Goal: Information Seeking & Learning: Learn about a topic

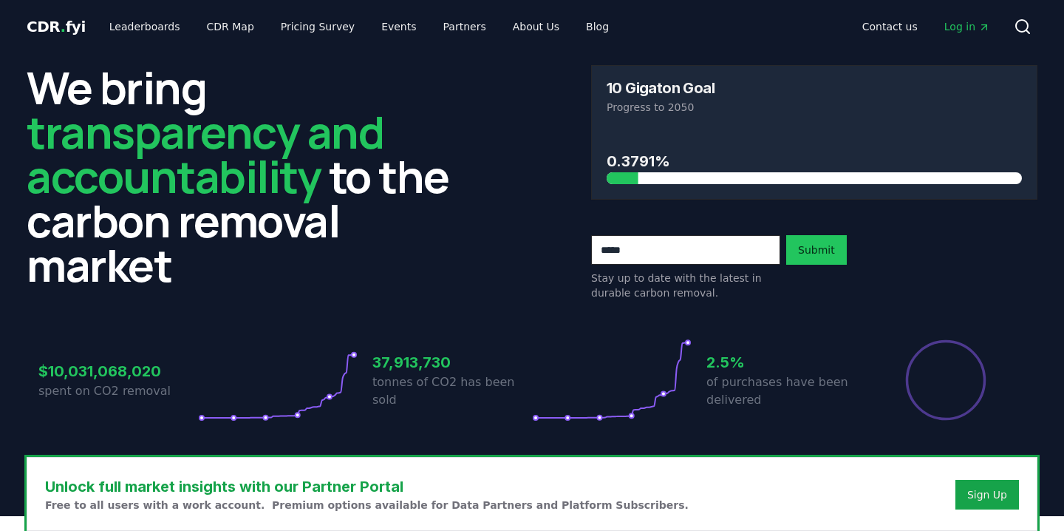
scroll to position [451, 0]
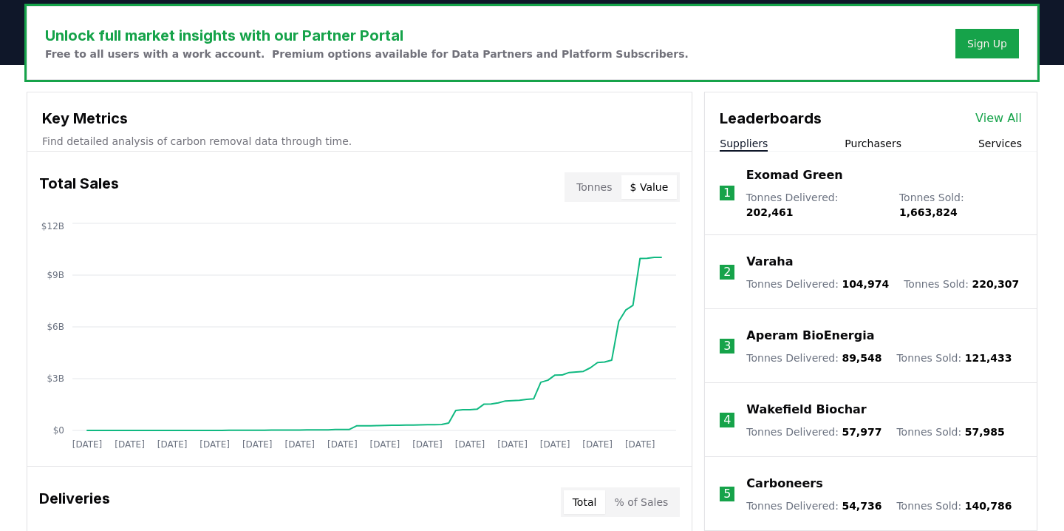
click at [656, 188] on button "$ Value" at bounding box center [650, 187] width 56 height 24
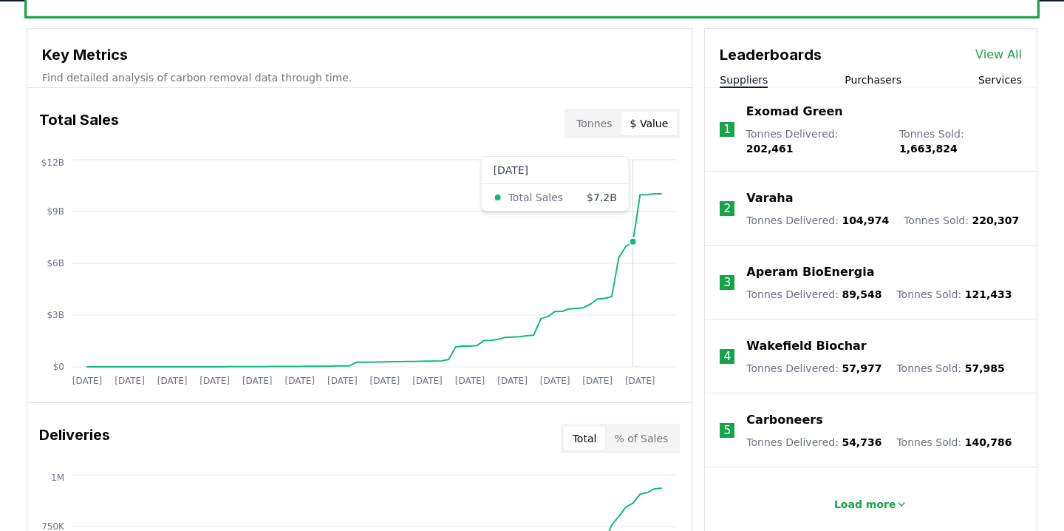
scroll to position [517, 0]
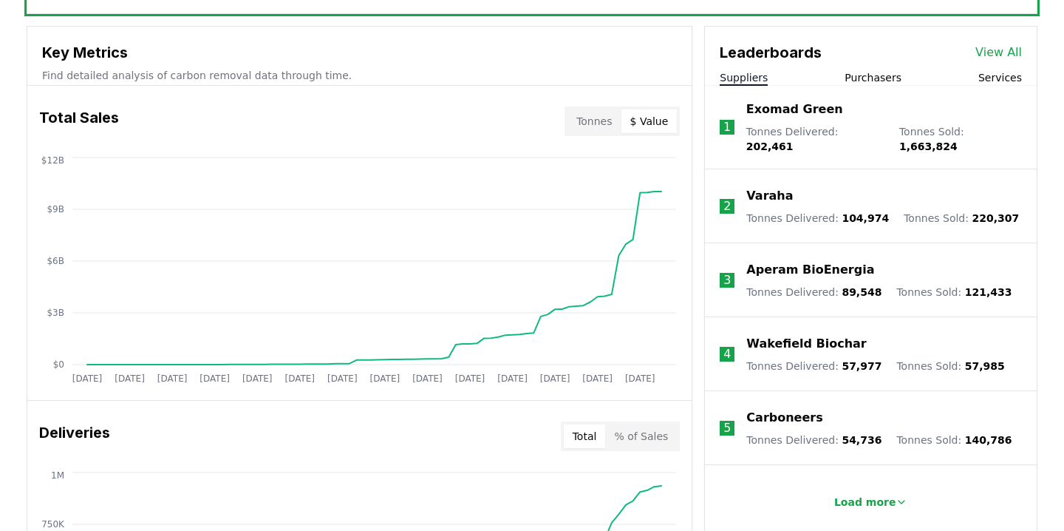
click at [874, 79] on button "Purchasers" at bounding box center [873, 77] width 57 height 15
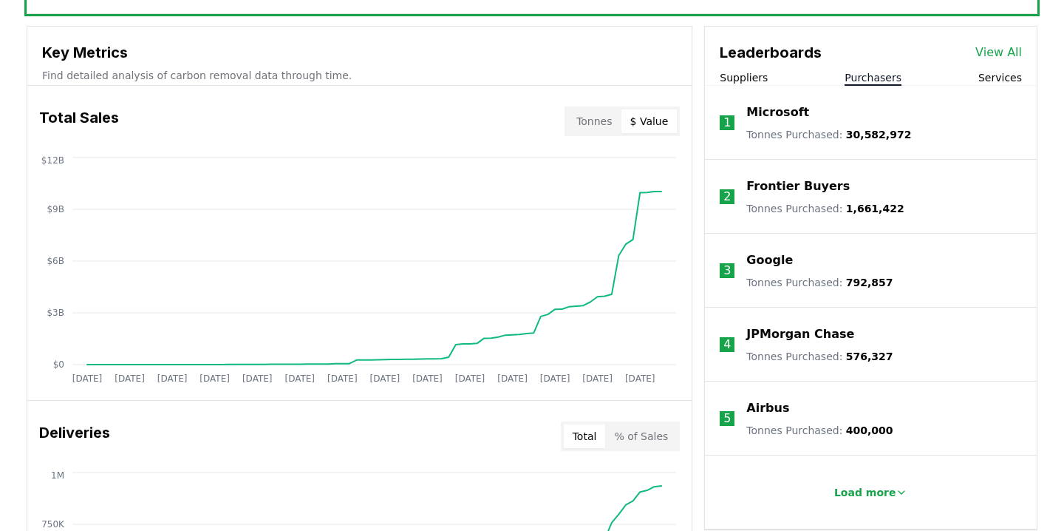
click at [983, 77] on button "Services" at bounding box center [1000, 77] width 44 height 15
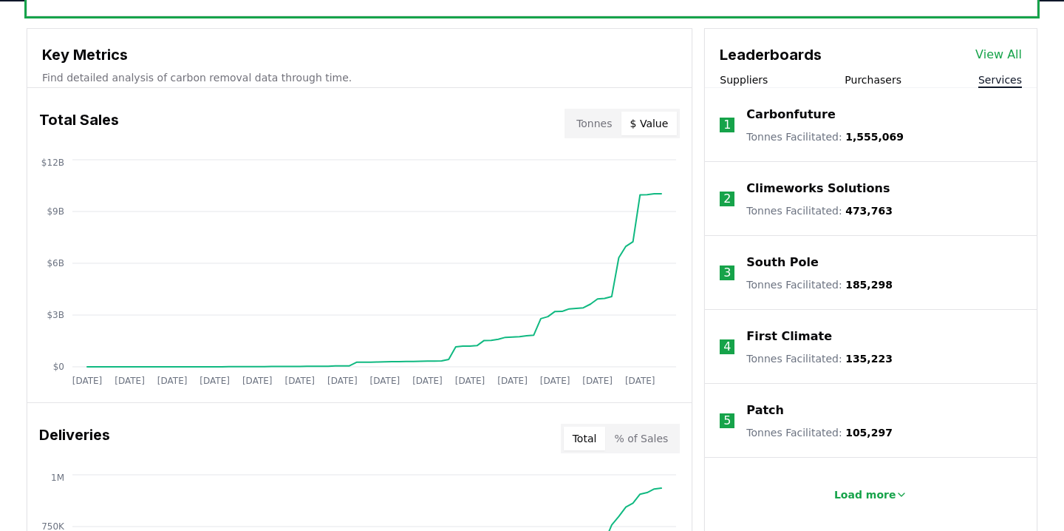
scroll to position [501, 0]
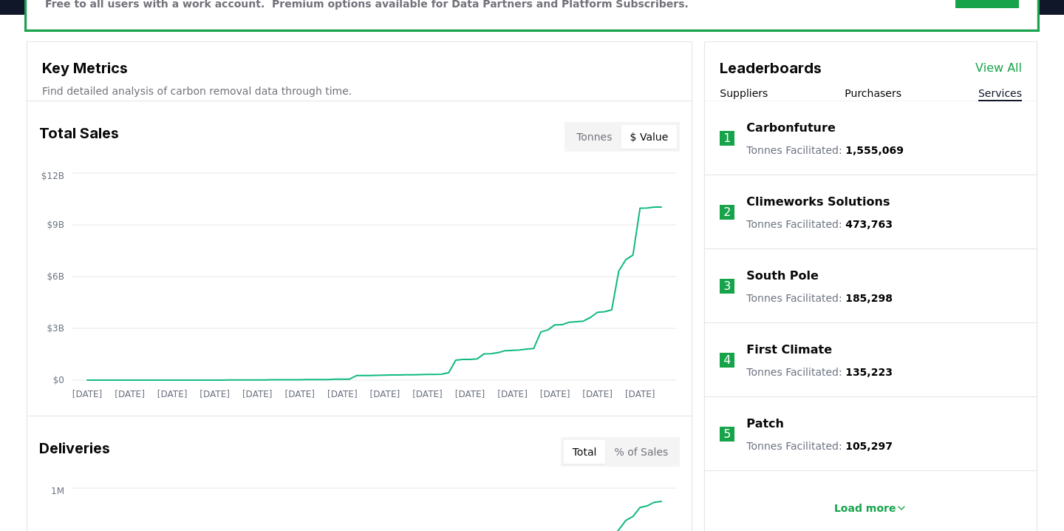
click at [879, 98] on button "Purchasers" at bounding box center [873, 93] width 57 height 15
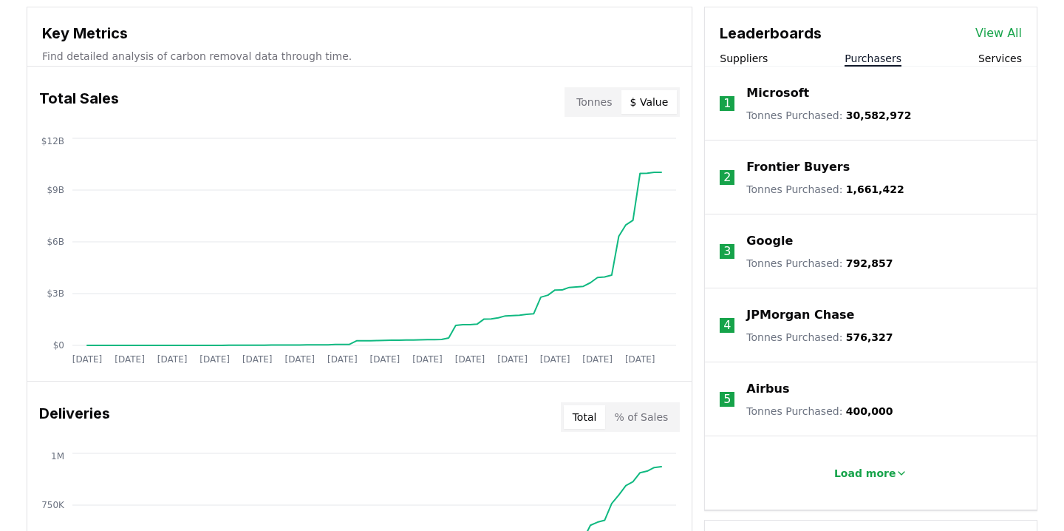
scroll to position [539, 0]
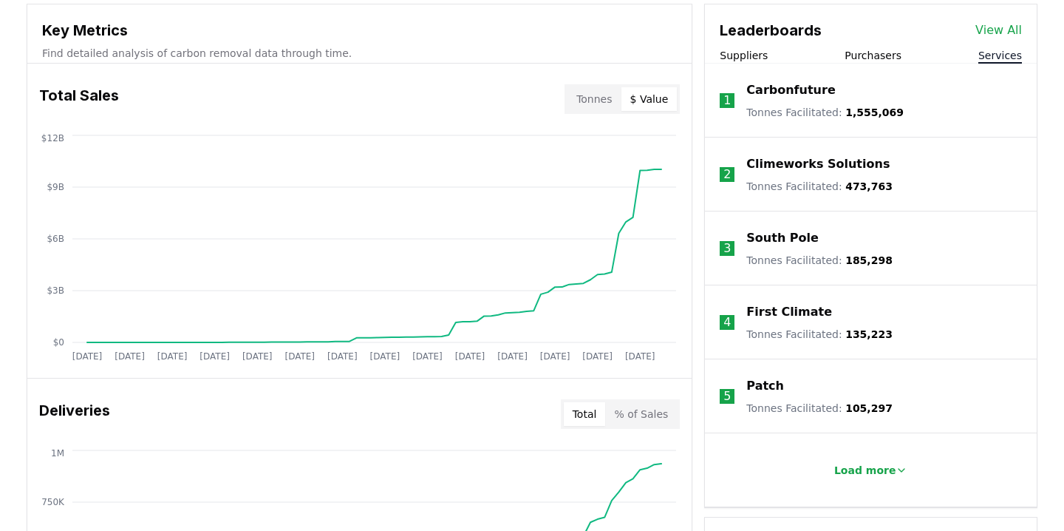
click at [987, 55] on button "Services" at bounding box center [1000, 55] width 44 height 15
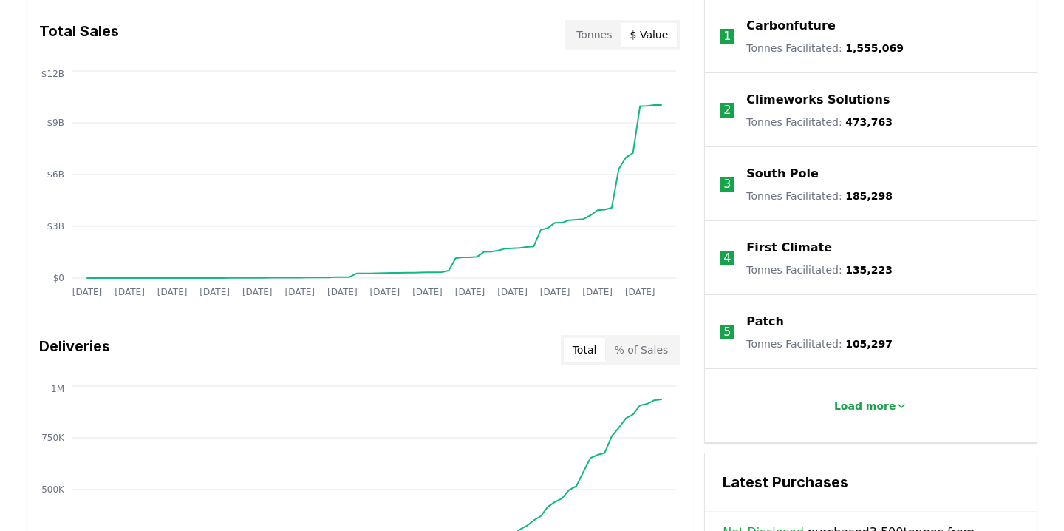
scroll to position [605, 0]
click at [861, 404] on p "Load more" at bounding box center [865, 404] width 62 height 15
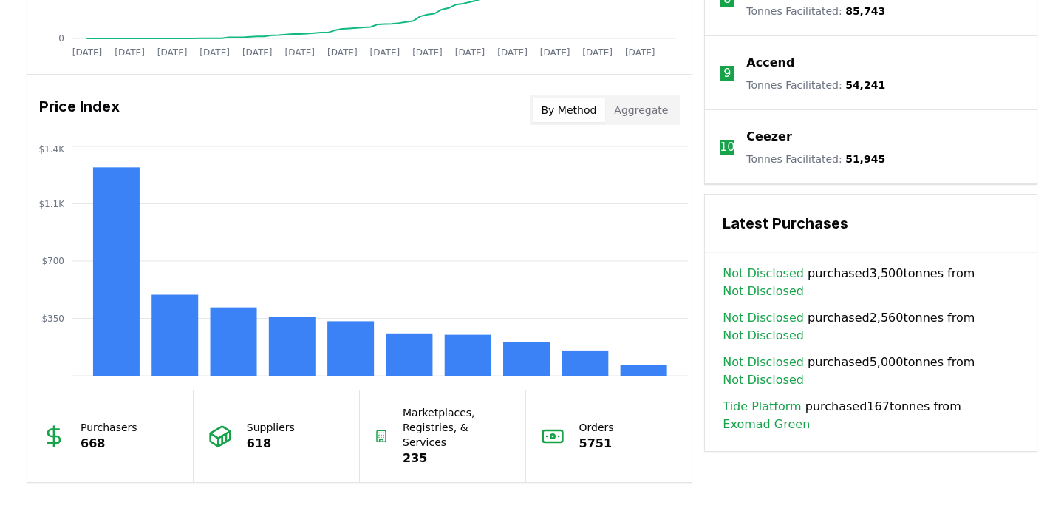
scroll to position [1156, 0]
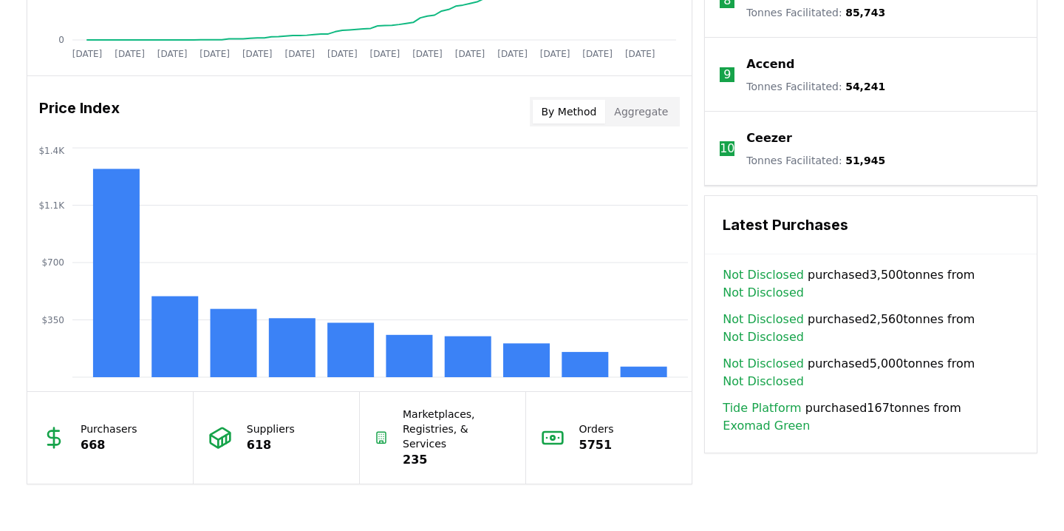
click at [625, 120] on button "Aggregate" at bounding box center [641, 112] width 72 height 24
click at [582, 115] on button "By Method" at bounding box center [569, 112] width 73 height 24
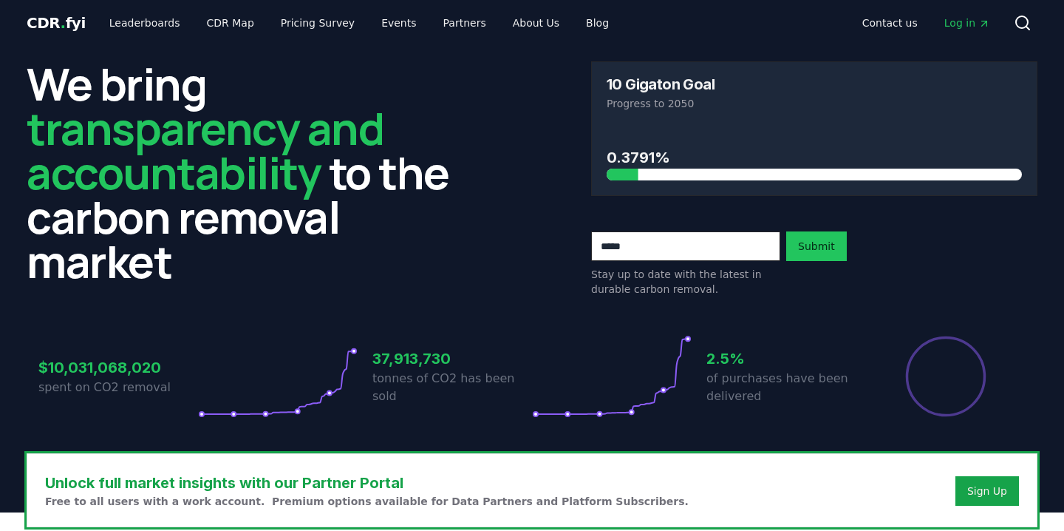
scroll to position [0, 0]
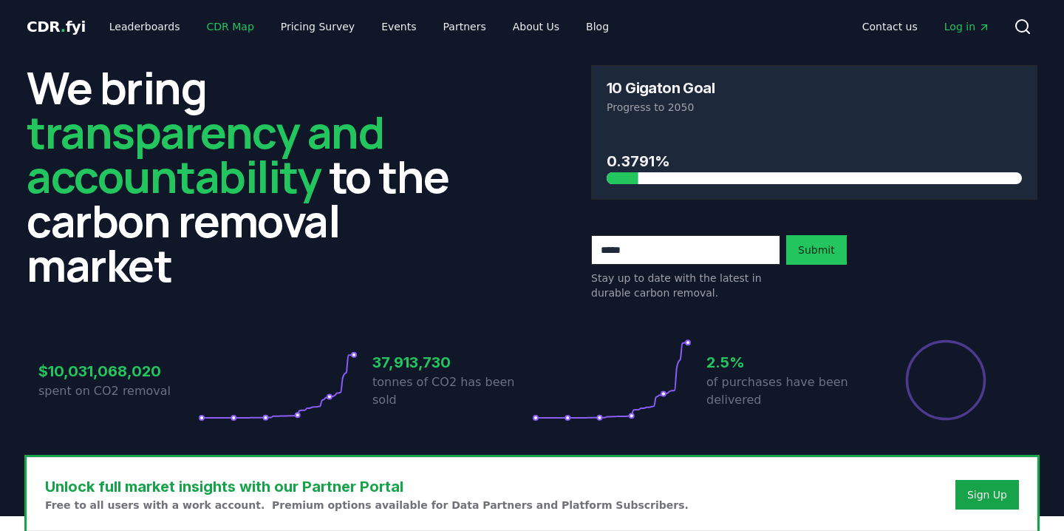
click at [227, 23] on link "CDR Map" at bounding box center [230, 26] width 71 height 27
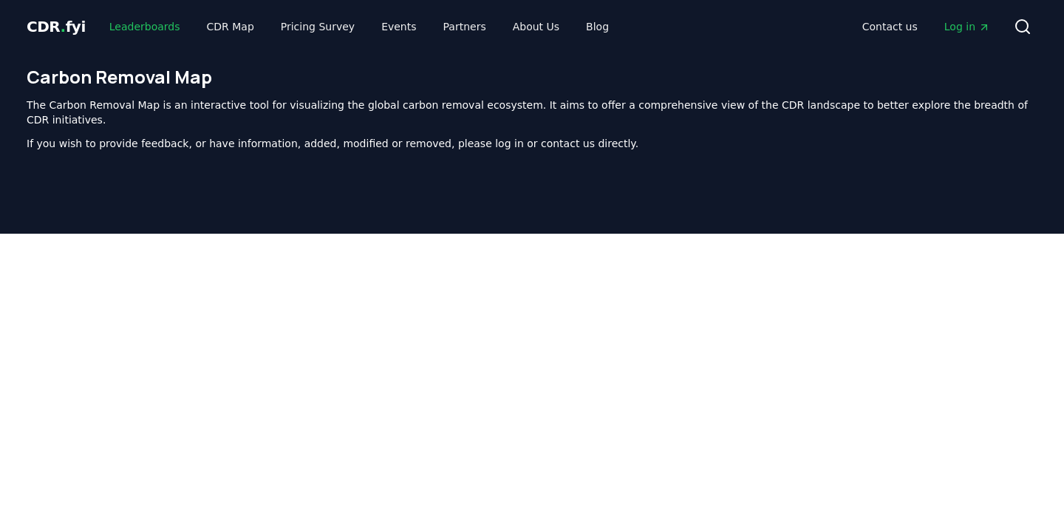
click at [123, 28] on link "Leaderboards" at bounding box center [145, 26] width 95 height 27
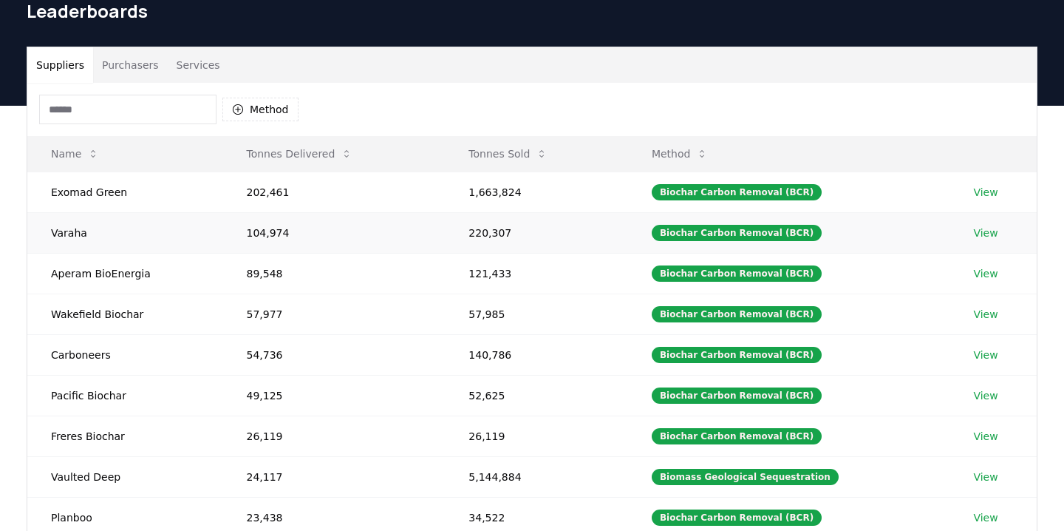
scroll to position [58, 0]
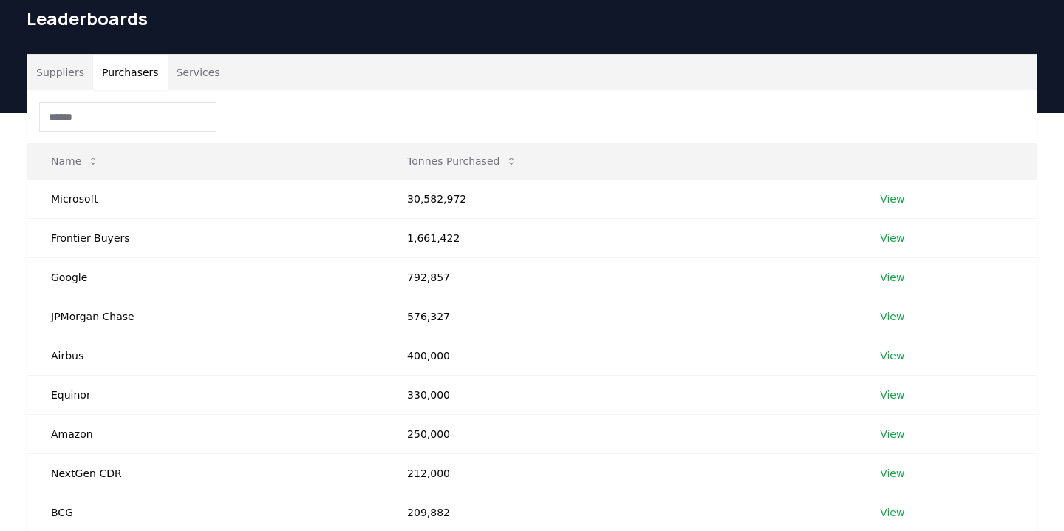
click at [139, 81] on button "Purchasers" at bounding box center [130, 72] width 75 height 35
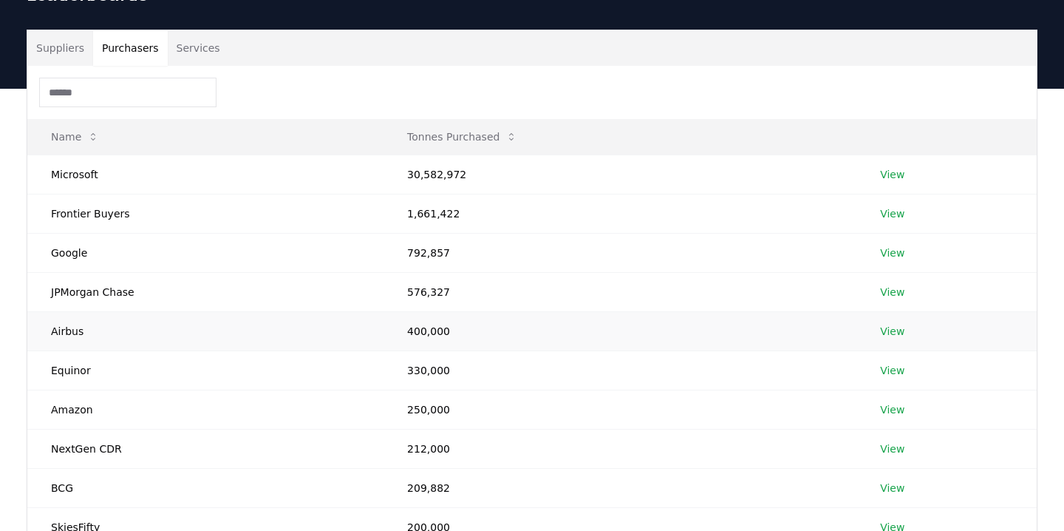
scroll to position [80, 0]
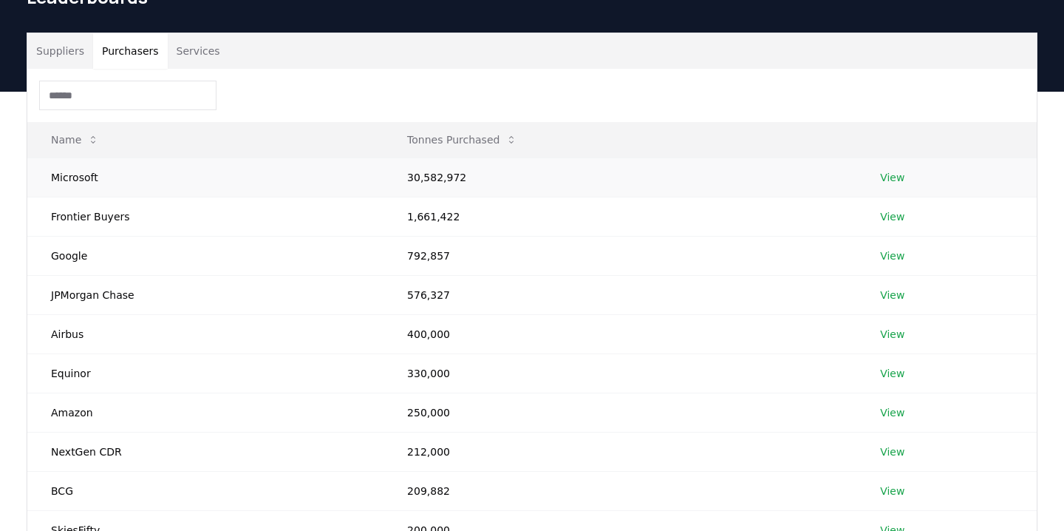
click at [897, 176] on link "View" at bounding box center [892, 177] width 24 height 15
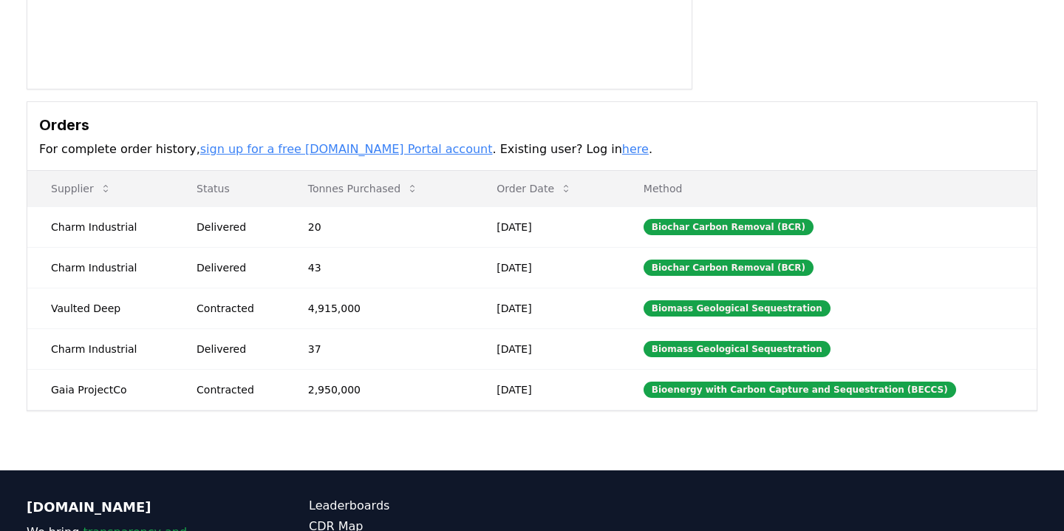
scroll to position [344, 0]
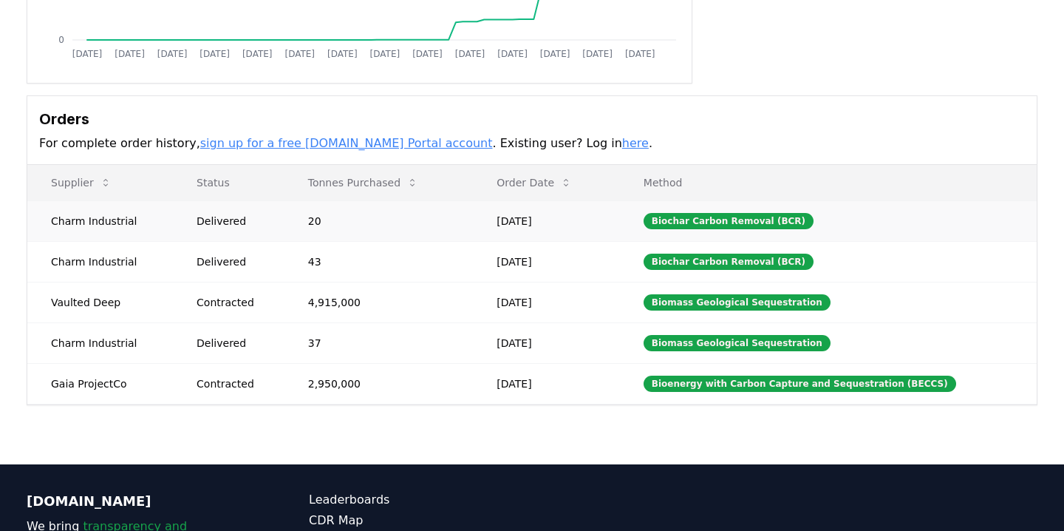
drag, startPoint x: 47, startPoint y: 222, endPoint x: 133, endPoint y: 225, distance: 85.8
click at [117, 262] on td "Charm Industrial" at bounding box center [100, 261] width 146 height 41
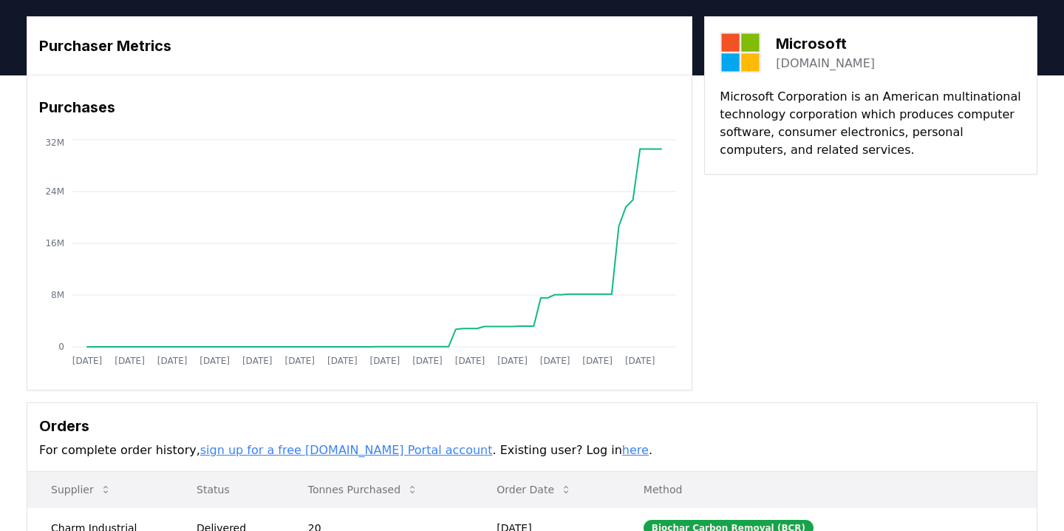
scroll to position [0, 0]
